Goal: Task Accomplishment & Management: Manage account settings

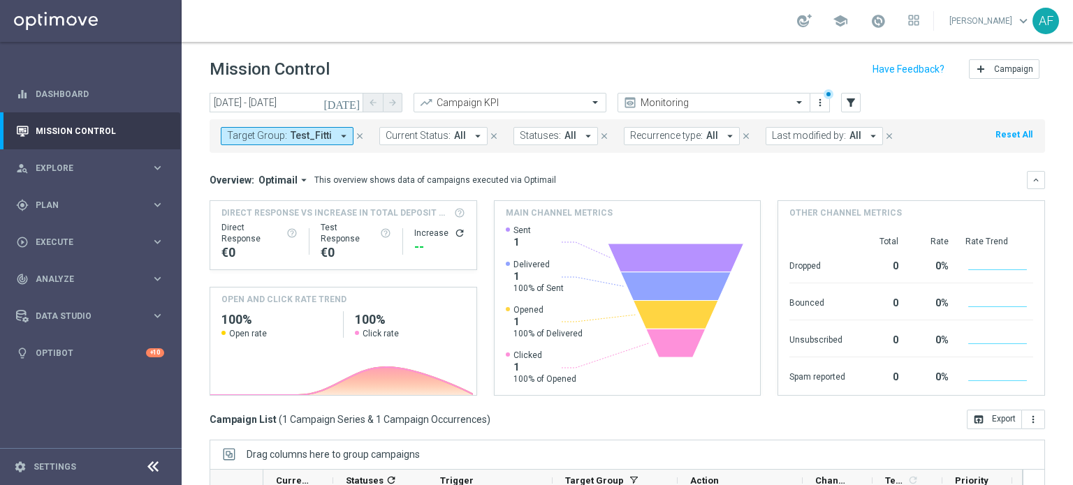
click at [351, 103] on icon "[DATE]" at bounding box center [342, 102] width 38 height 13
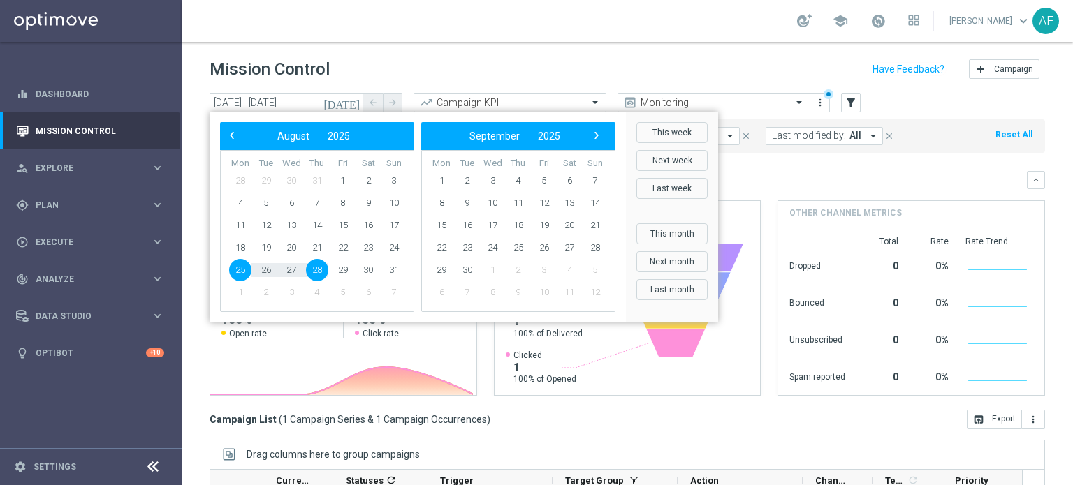
click at [316, 269] on span "28" at bounding box center [317, 270] width 22 height 22
type input "[DATE] - [DATE]"
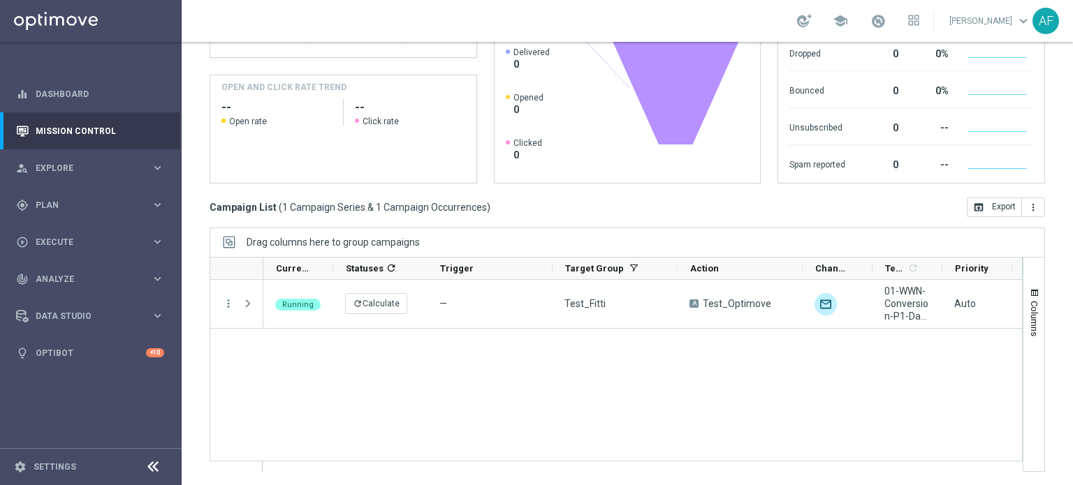
scroll to position [0, 430]
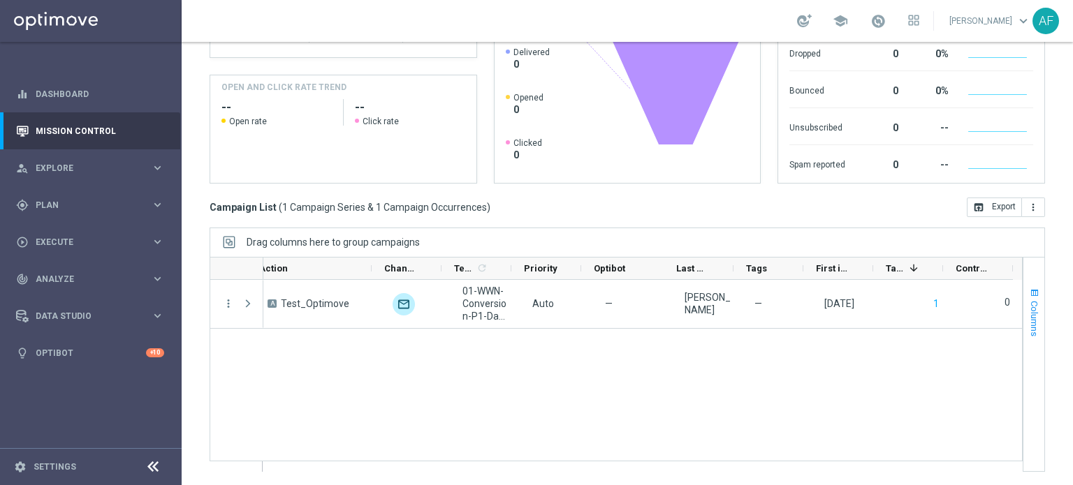
click at [1029, 323] on span "Columns" at bounding box center [1034, 319] width 11 height 36
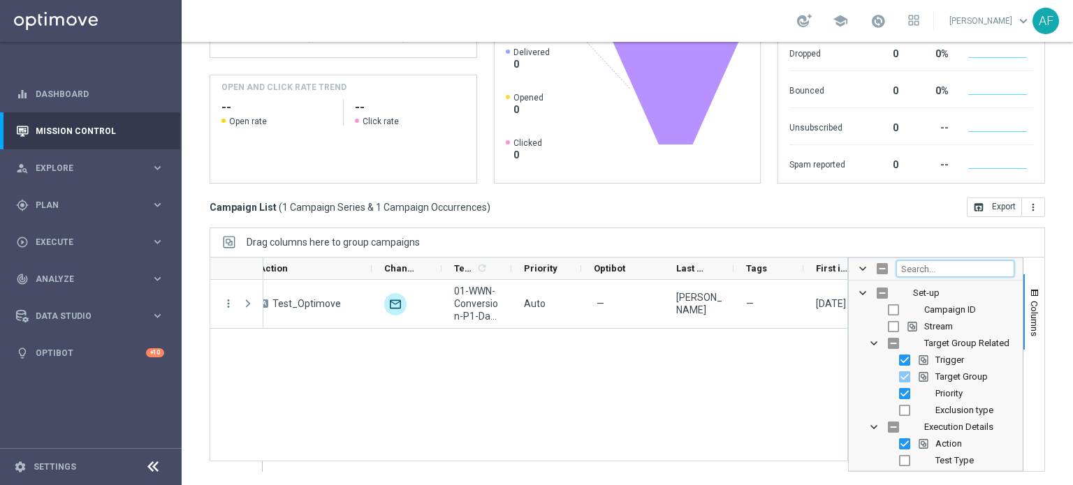
click at [904, 264] on input "Filter Columns Input" at bounding box center [955, 269] width 118 height 17
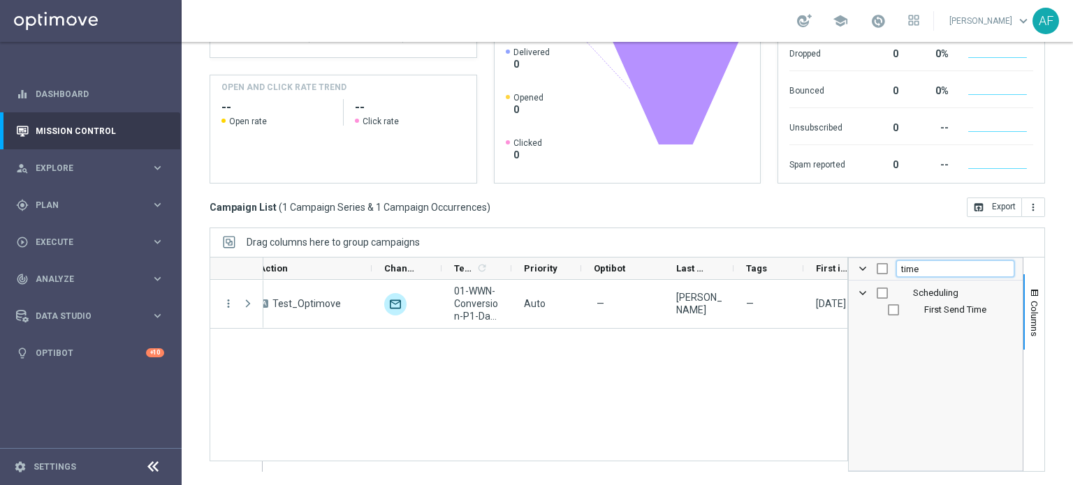
type input "time"
click at [933, 312] on span "First Send Time" at bounding box center [955, 310] width 62 height 10
checkbox input "true"
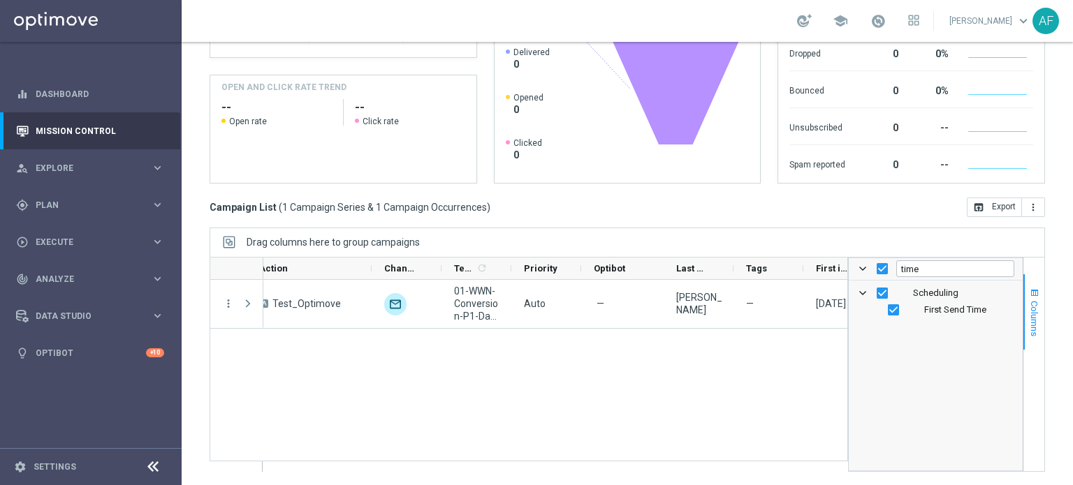
click at [1029, 312] on span "Columns" at bounding box center [1034, 319] width 11 height 36
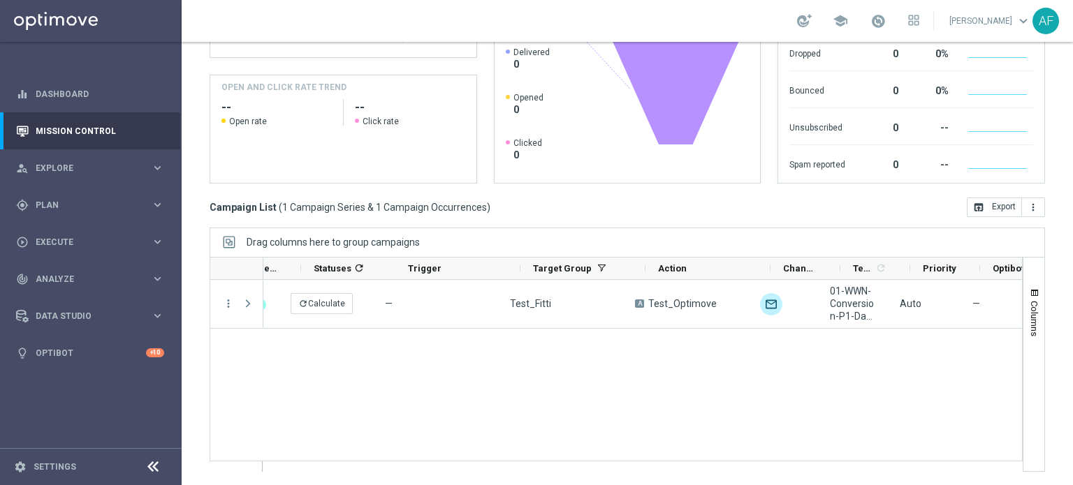
scroll to position [0, 0]
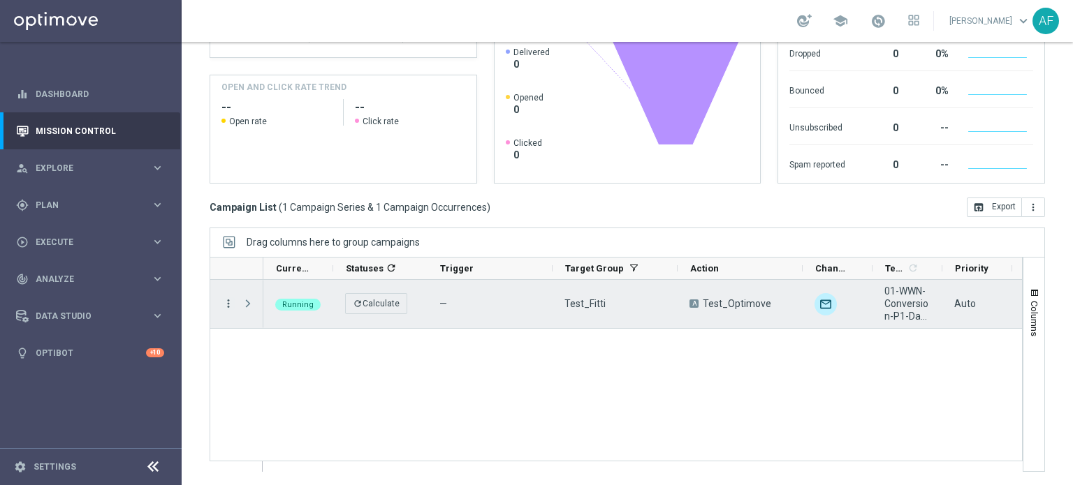
click at [223, 308] on icon "more_vert" at bounding box center [228, 304] width 13 height 13
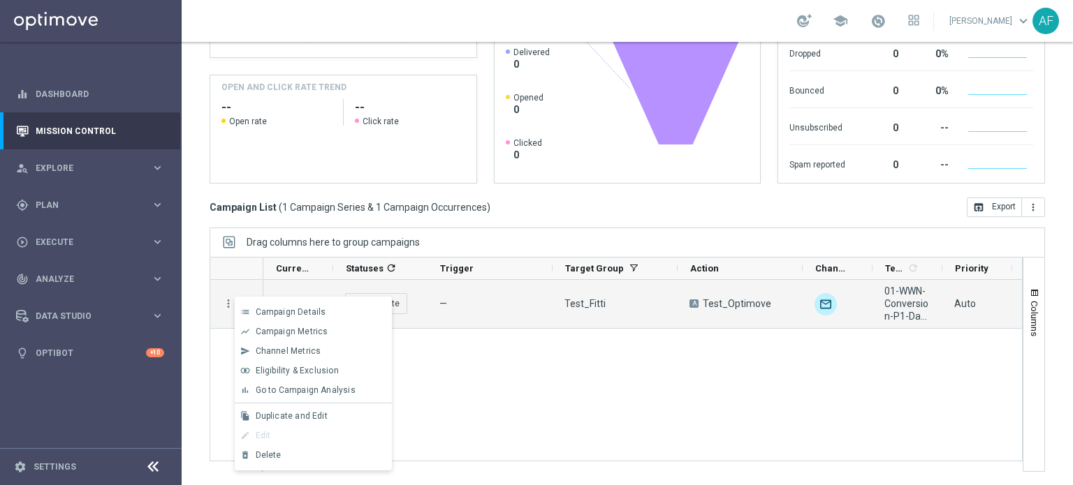
click at [456, 352] on div "A Test_Optimove unfold_more 01-WWN-Conversion-P1-Day1-24hrs Auto — [PERSON_NAME…" at bounding box center [642, 375] width 759 height 191
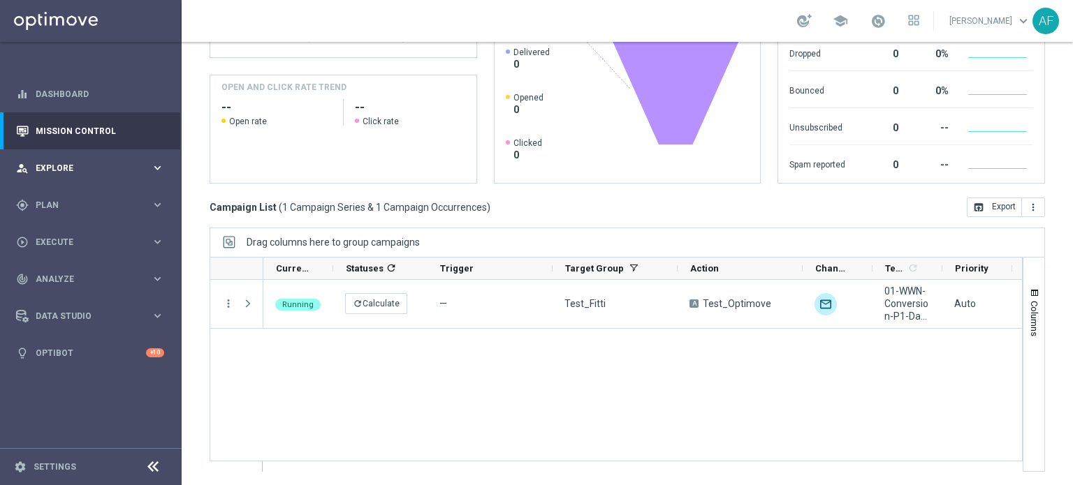
click at [107, 170] on span "Explore" at bounding box center [93, 168] width 115 height 8
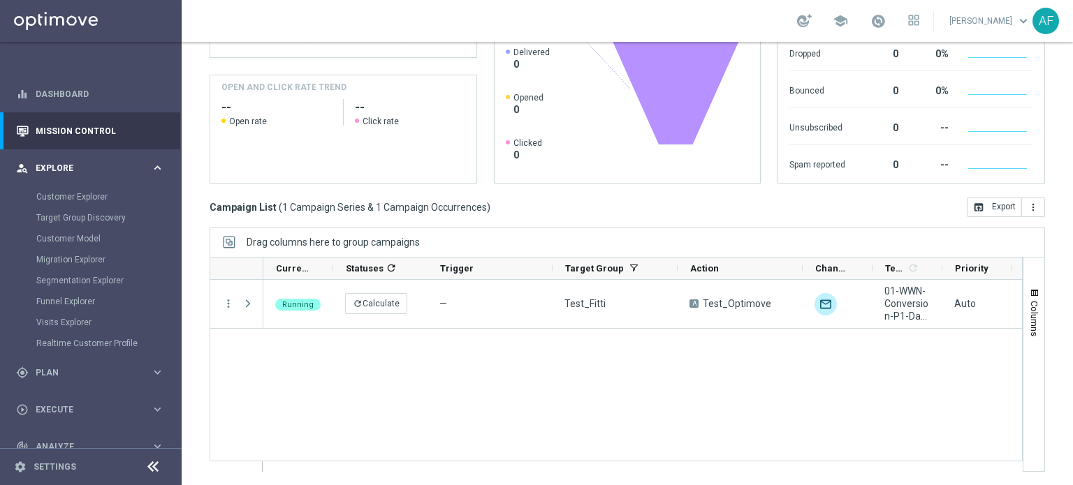
click at [106, 170] on span "Explore" at bounding box center [93, 168] width 115 height 8
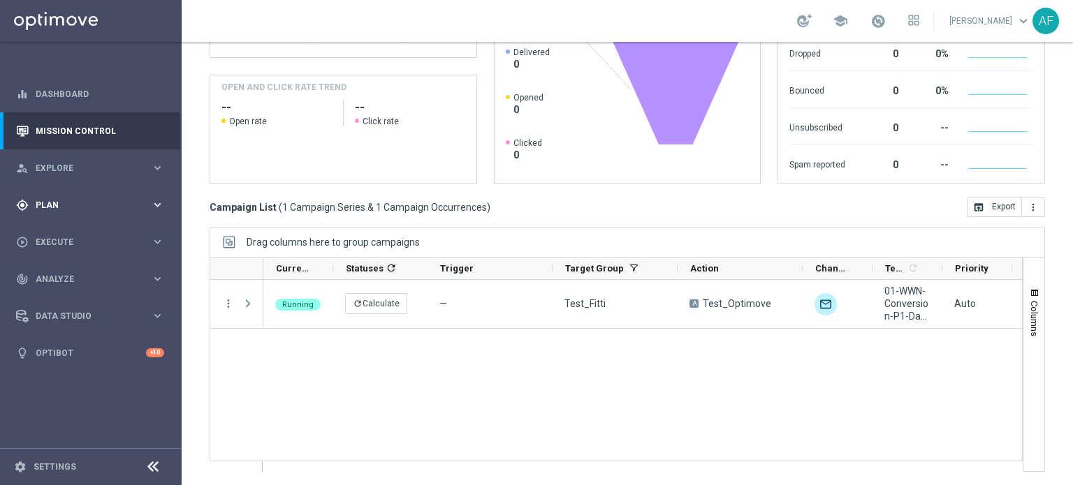
click at [94, 202] on span "Plan" at bounding box center [93, 205] width 115 height 8
click at [71, 233] on link "Target Groups" at bounding box center [90, 233] width 109 height 11
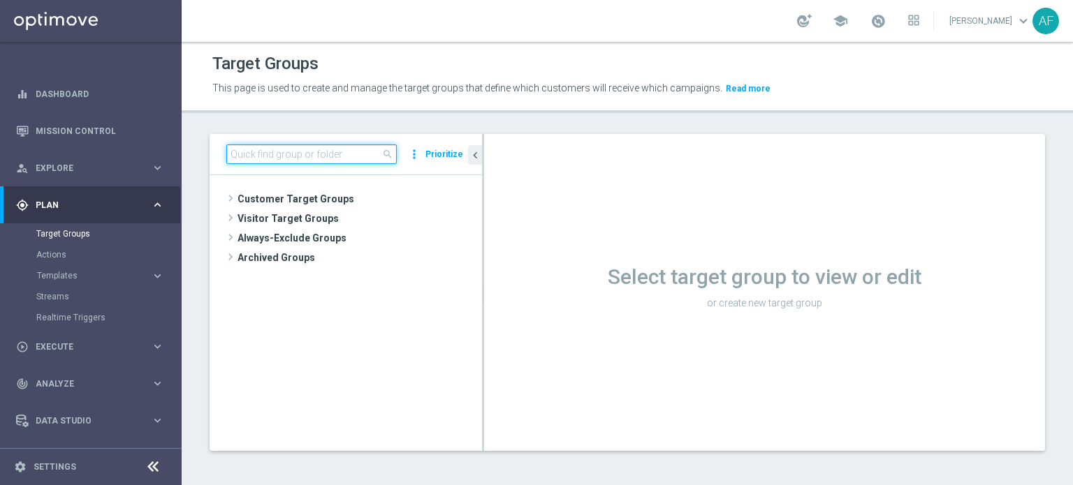
click at [339, 153] on input at bounding box center [311, 155] width 170 height 20
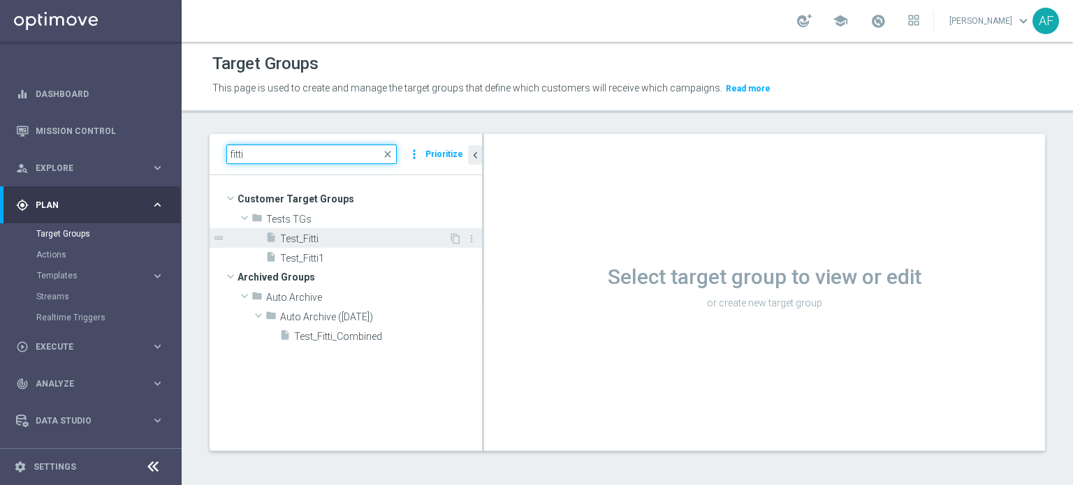
type input "fitti"
click at [351, 237] on span "Test_Fitti" at bounding box center [364, 239] width 168 height 12
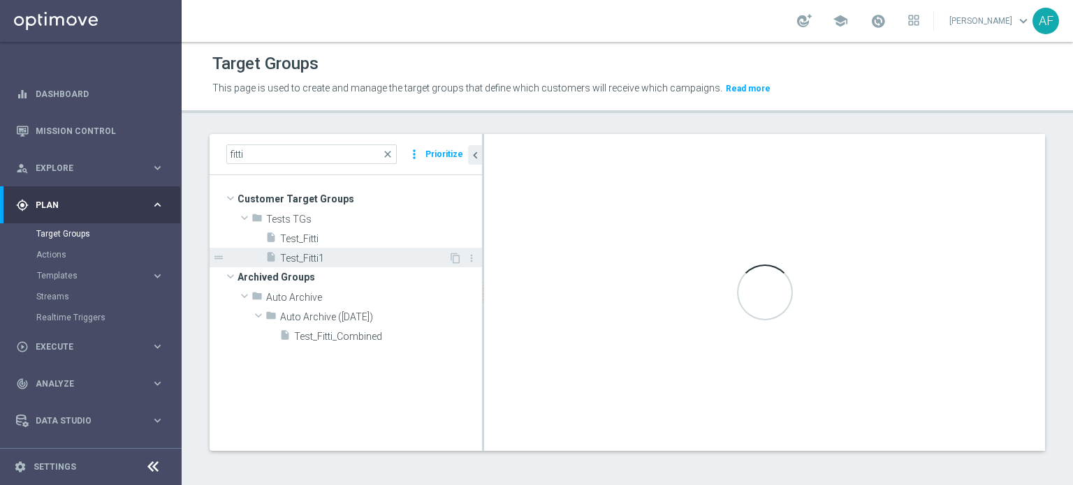
click at [352, 258] on span "Test_Fitti1" at bounding box center [364, 259] width 168 height 12
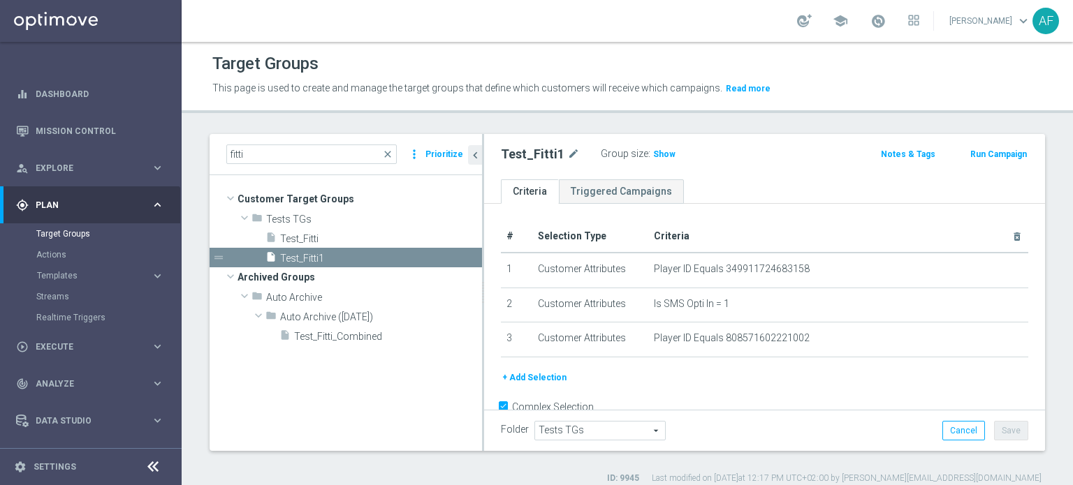
click at [542, 374] on button "+ Add Selection" at bounding box center [534, 377] width 67 height 15
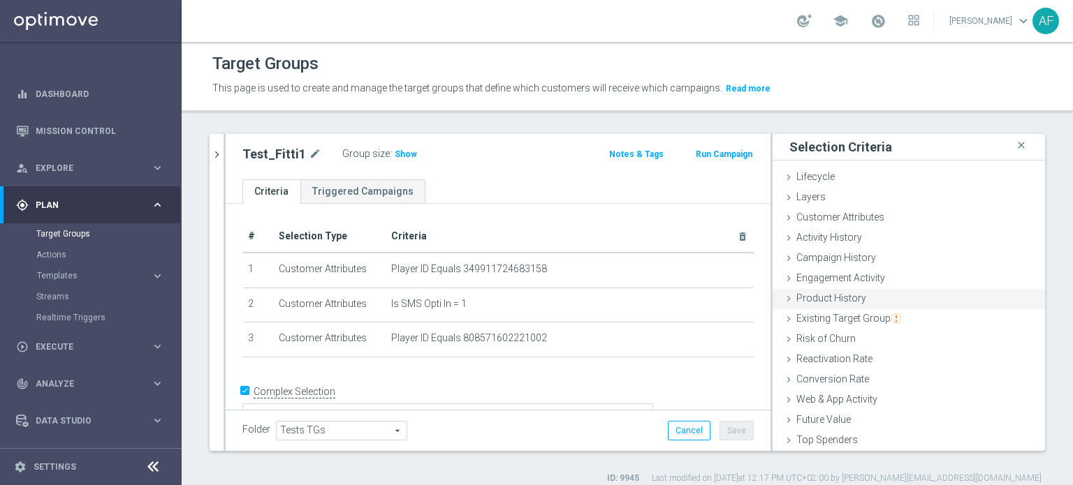
click at [862, 295] on div "Product History done" at bounding box center [908, 299] width 272 height 21
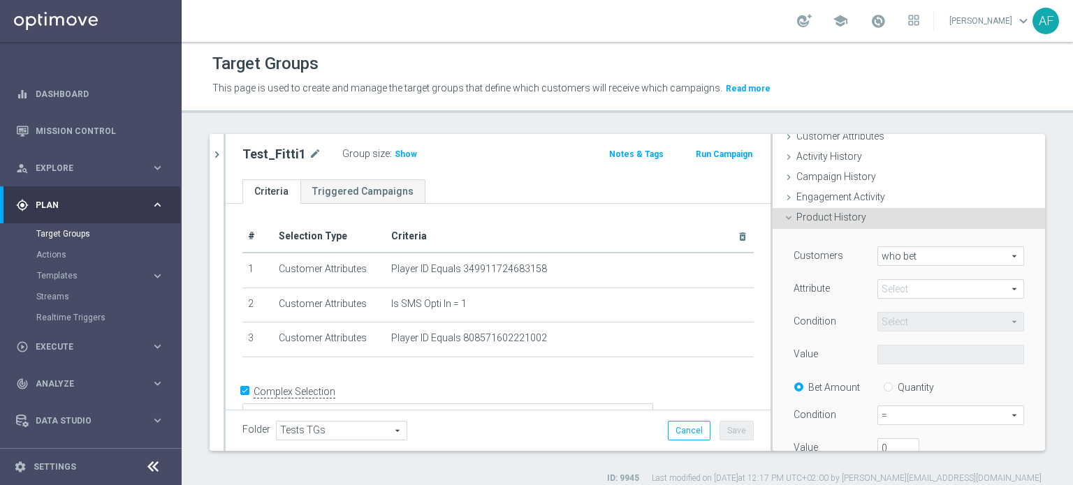
scroll to position [140, 0]
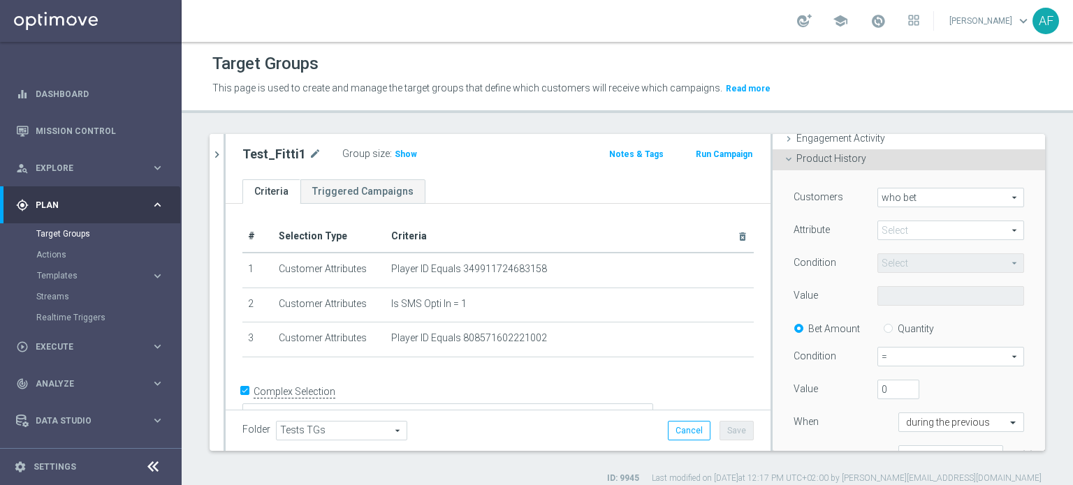
click at [925, 226] on span at bounding box center [950, 230] width 145 height 18
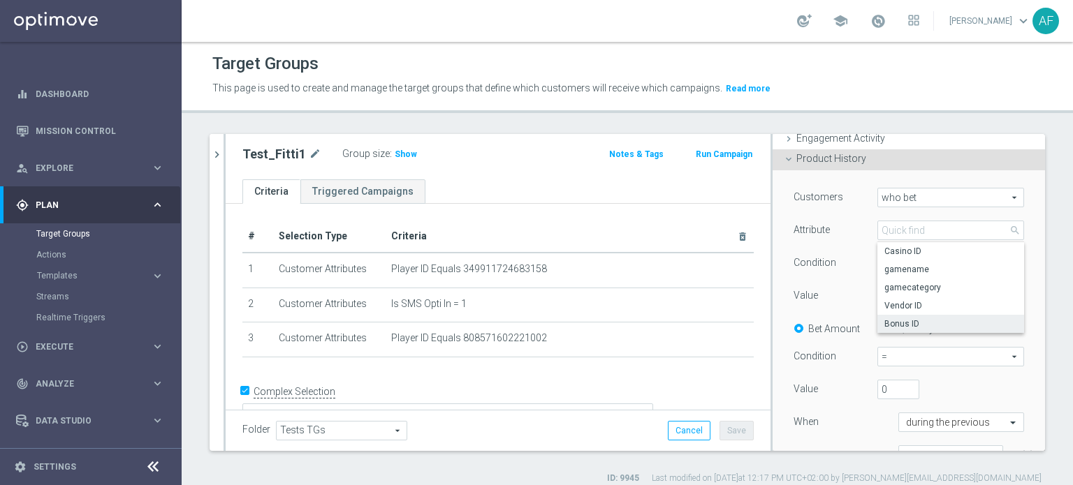
click at [888, 322] on span "Bonus ID" at bounding box center [950, 323] width 133 height 11
type input "Bonus ID"
type input "Equals"
click at [897, 295] on span at bounding box center [950, 296] width 145 height 18
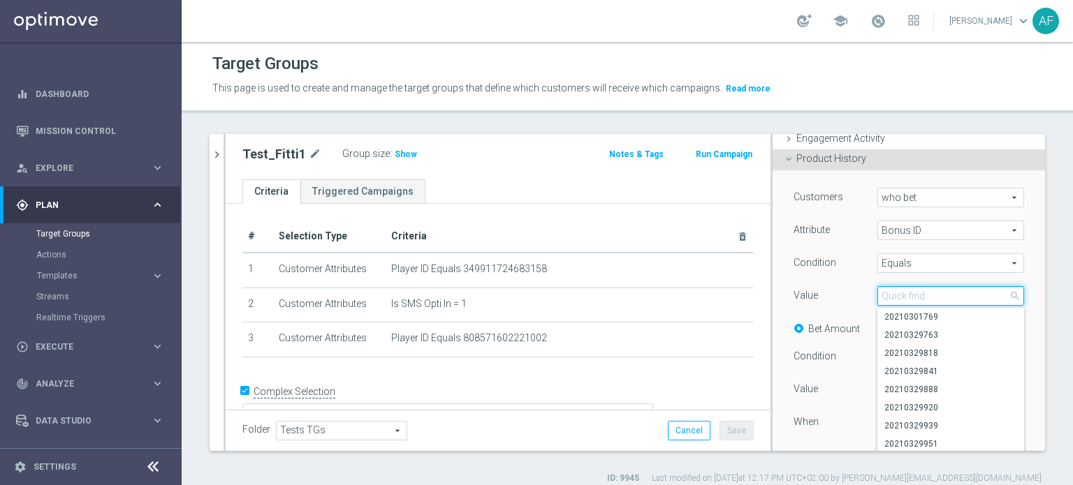
click at [896, 297] on input "search" at bounding box center [950, 296] width 147 height 20
click at [905, 293] on input "search" at bounding box center [950, 296] width 147 height 20
paste input "20250826245940"
type input "20250826245940"
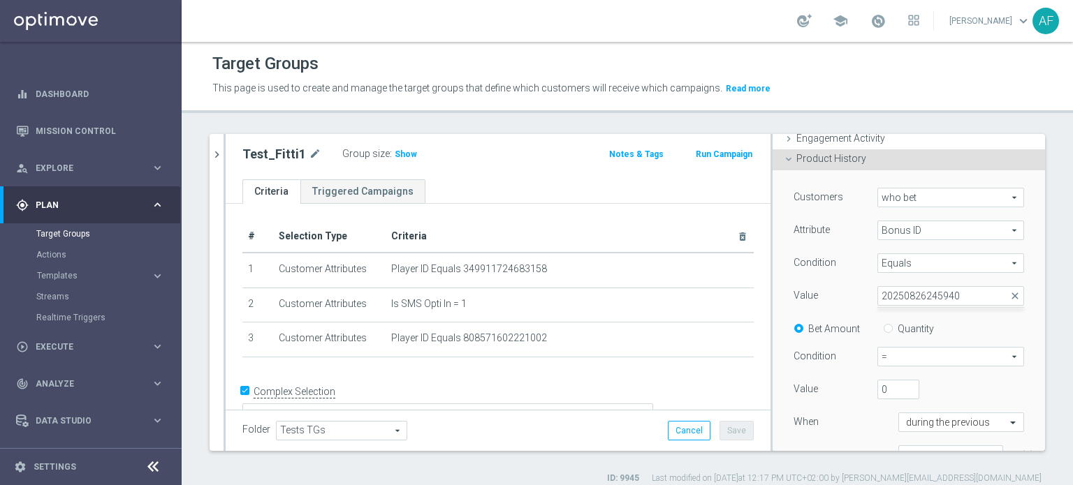
click at [950, 332] on div "Bet Amount Quantity" at bounding box center [908, 327] width 251 height 17
click at [885, 163] on div "Product History done" at bounding box center [908, 159] width 272 height 21
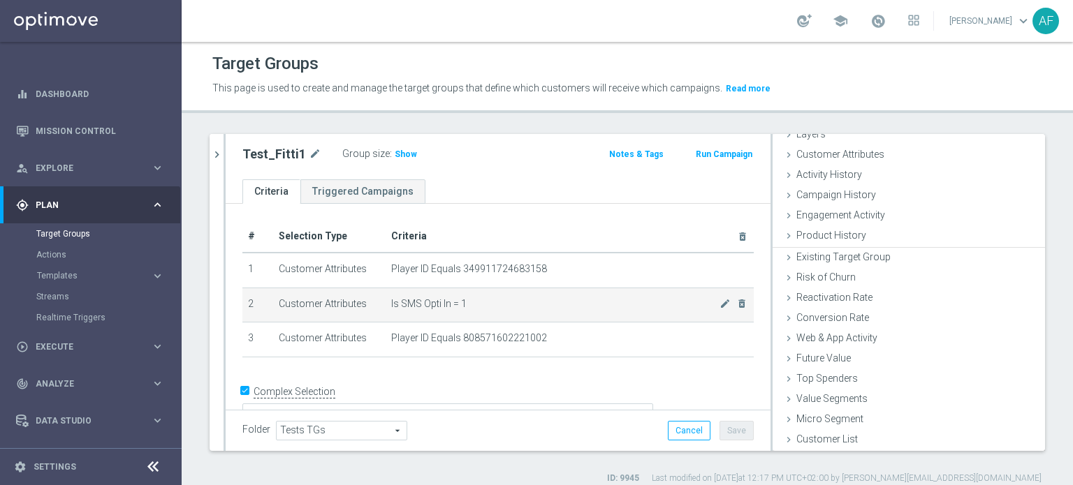
scroll to position [61, 0]
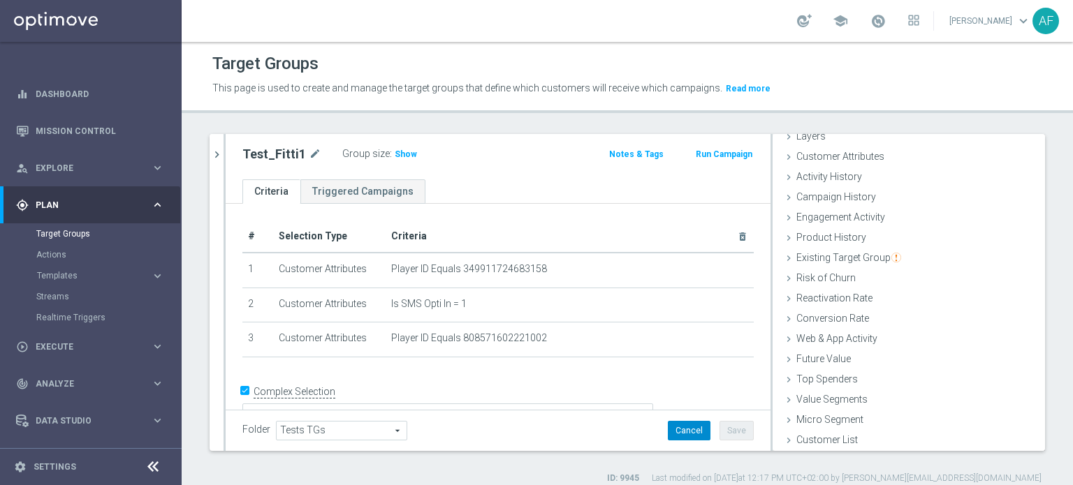
click at [682, 430] on button "Cancel" at bounding box center [689, 431] width 43 height 20
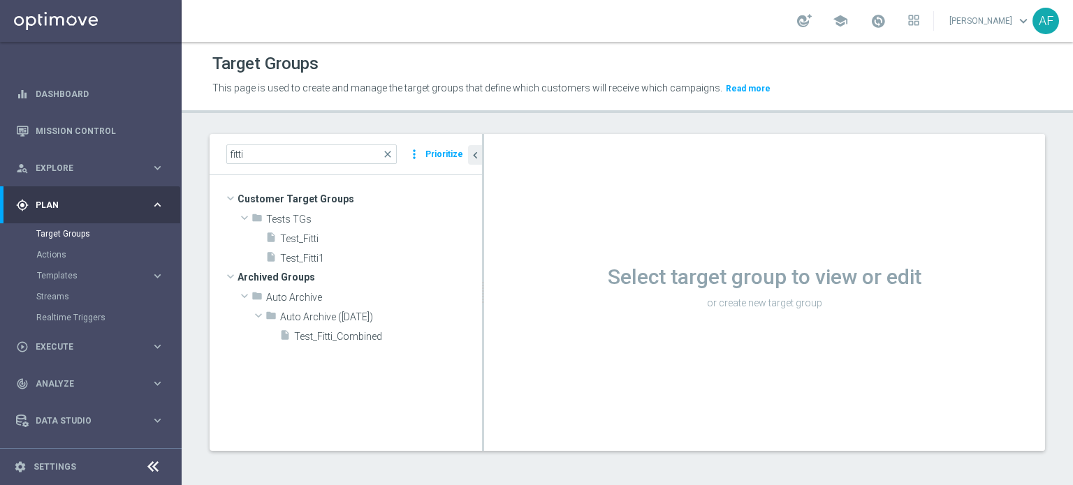
click at [96, 198] on div "gps_fixed Plan keyboard_arrow_right" at bounding box center [90, 204] width 180 height 37
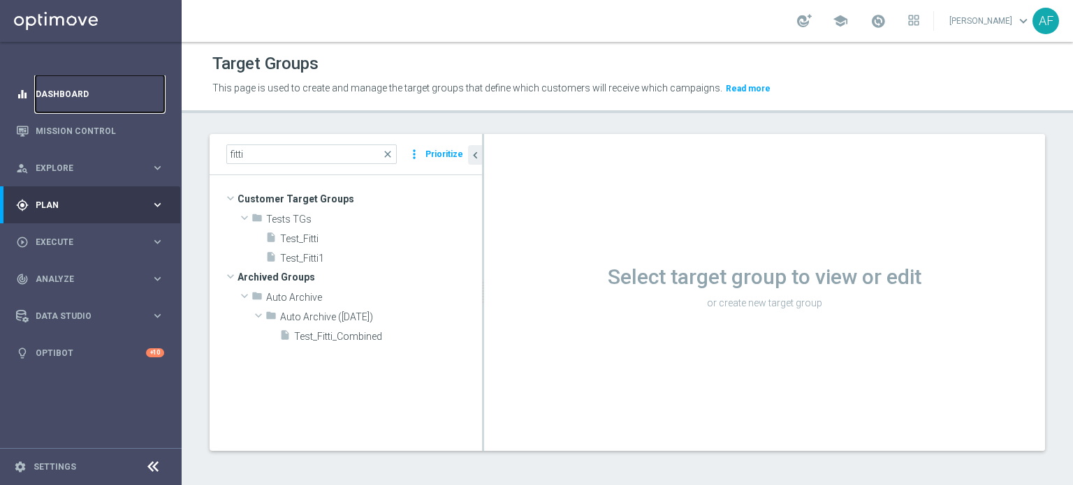
click at [66, 98] on link "Dashboard" at bounding box center [100, 93] width 129 height 37
